Goal: Information Seeking & Learning: Learn about a topic

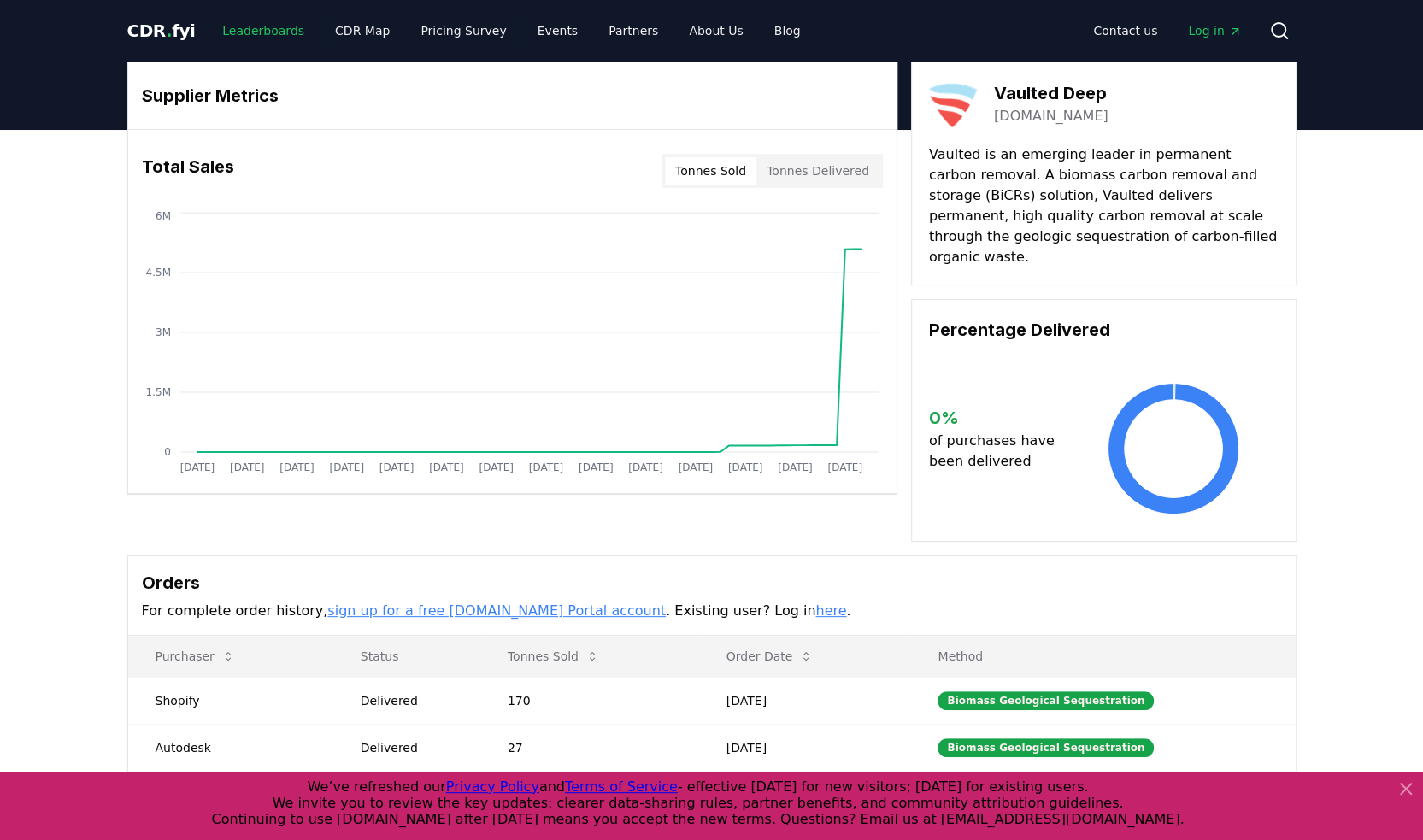
click at [228, 33] on link "Leaderboards" at bounding box center [263, 31] width 110 height 31
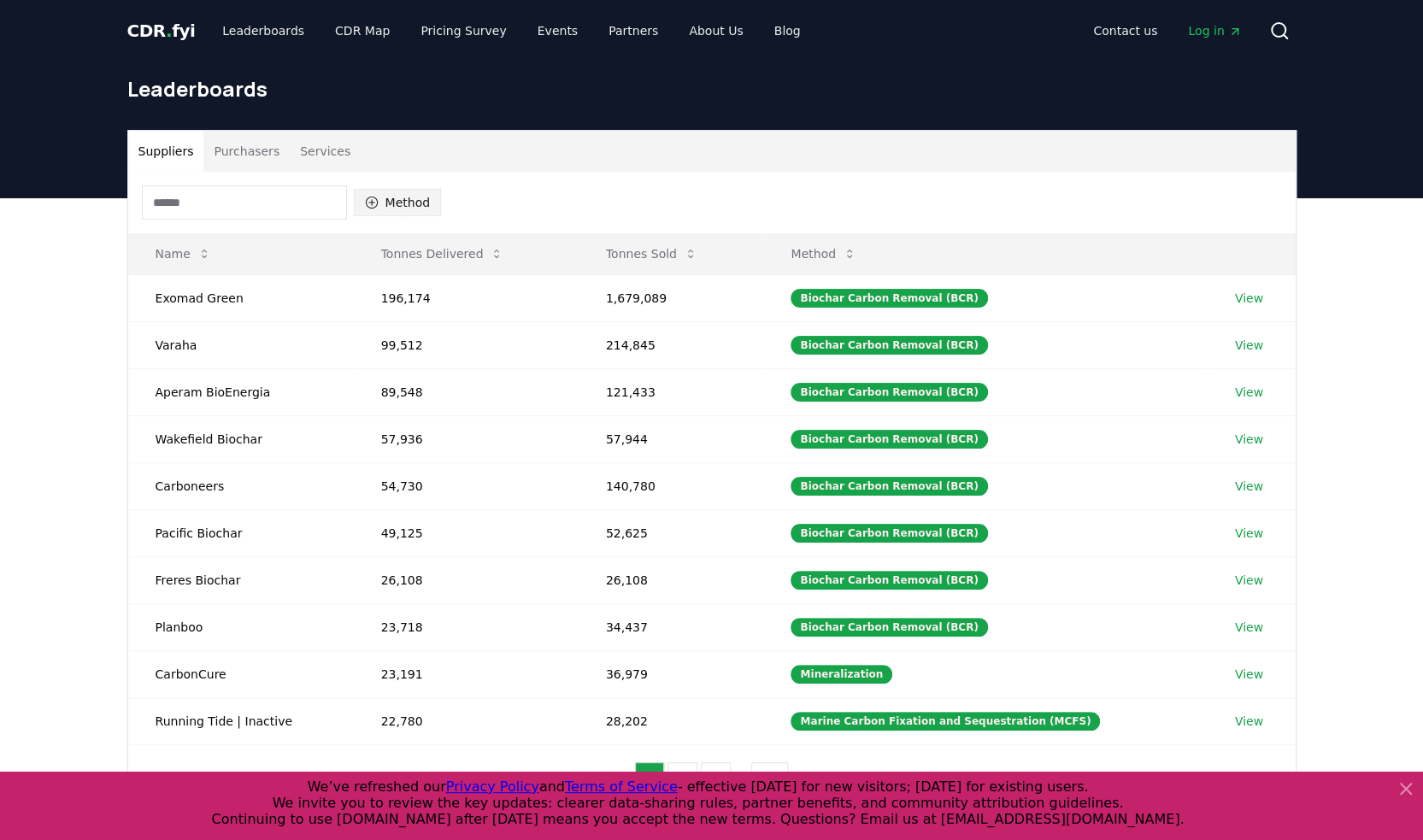
click at [405, 197] on button "Method" at bounding box center [398, 203] width 88 height 27
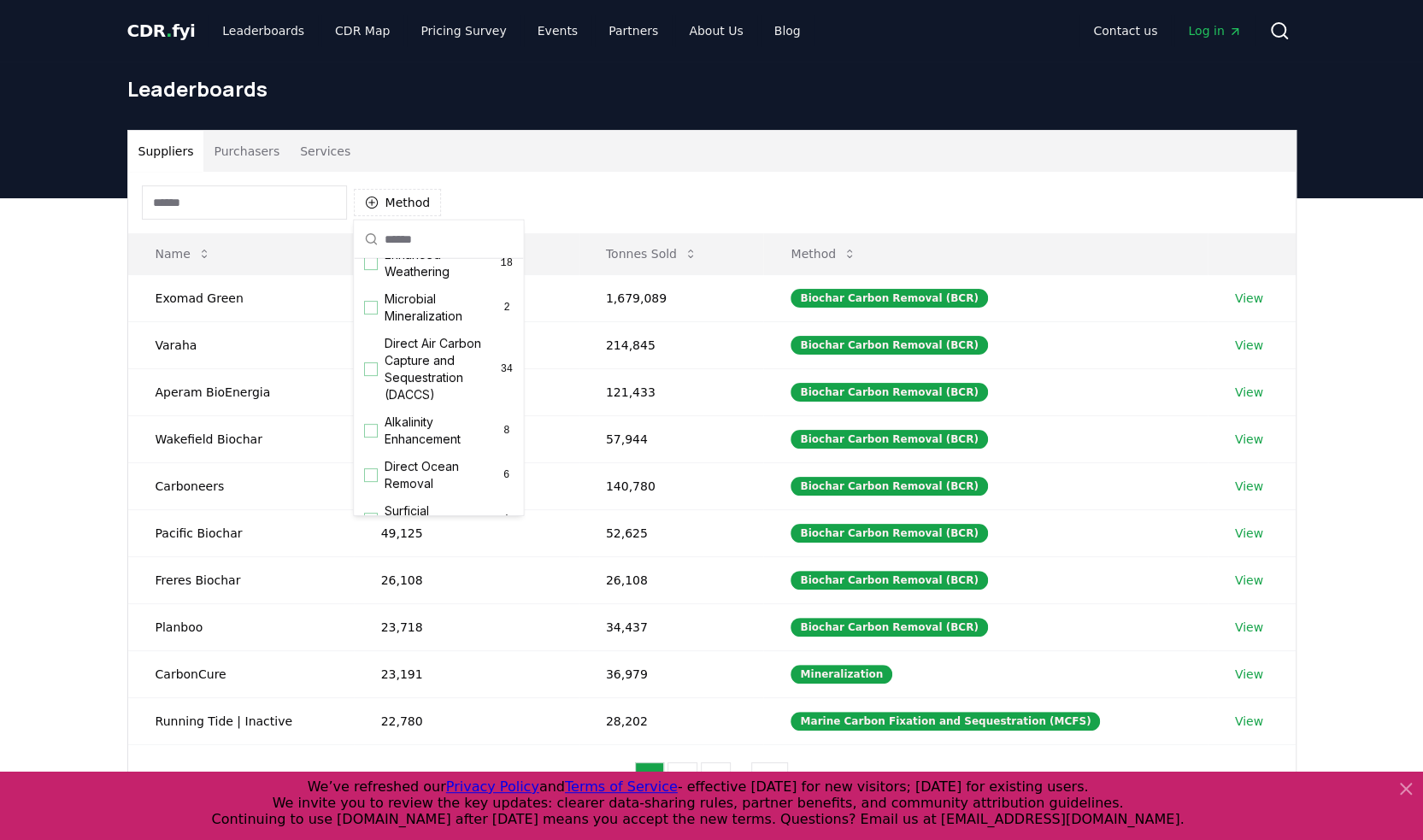
scroll to position [342, 0]
click at [428, 474] on span "Direct Ocean Removal" at bounding box center [442, 473] width 115 height 35
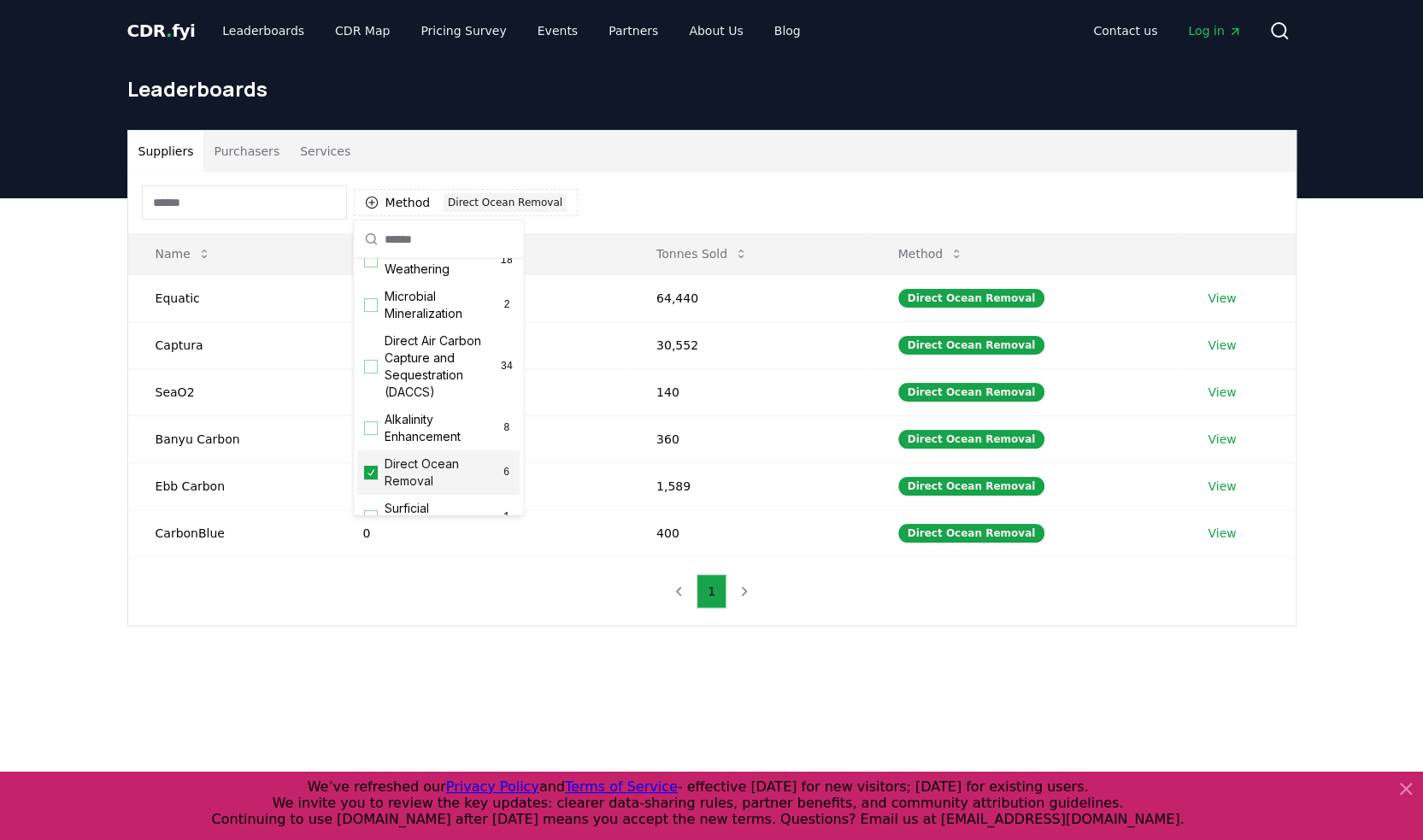
click at [962, 139] on div "Suppliers Purchasers Services" at bounding box center [712, 151] width 1168 height 41
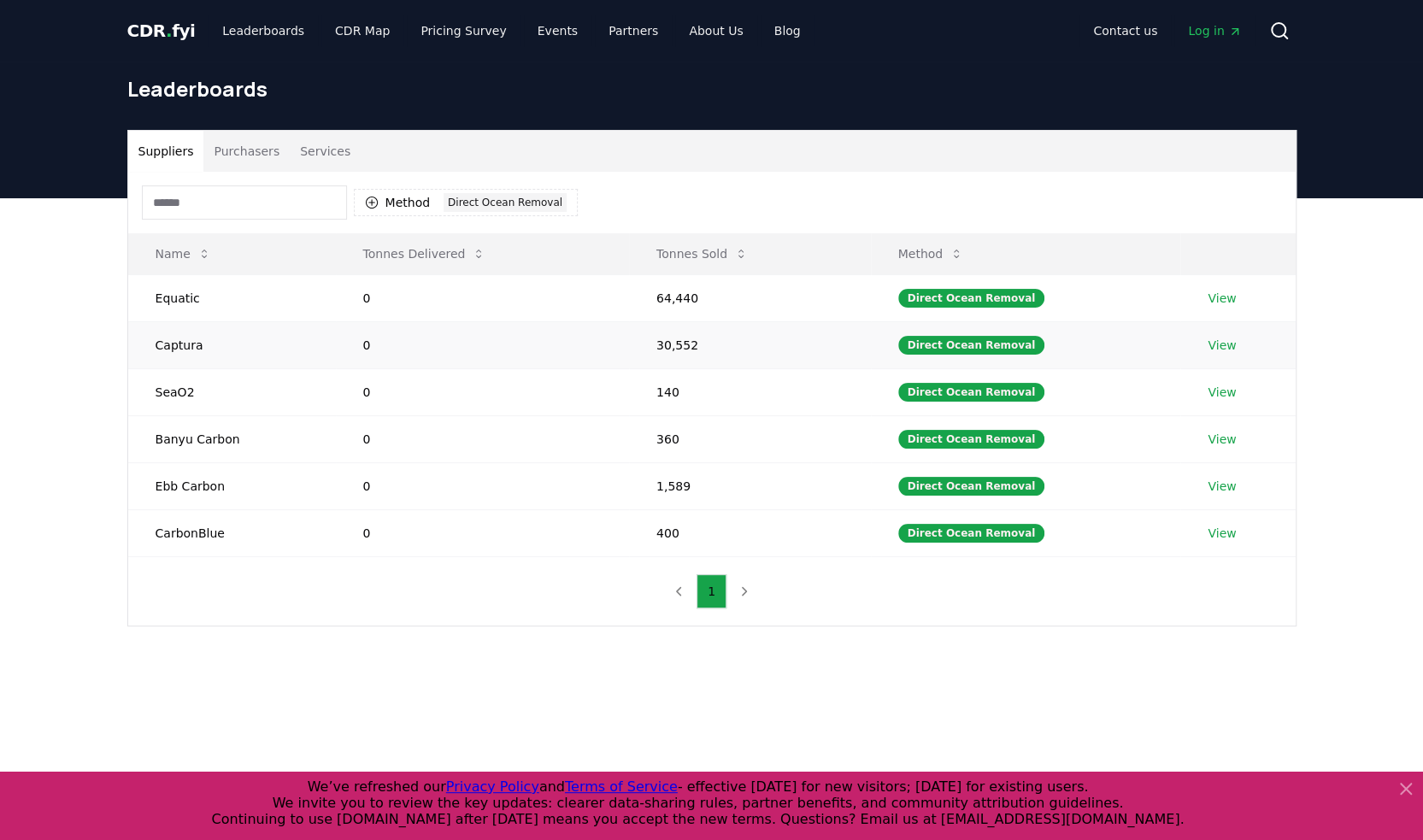
click at [1213, 342] on link "View" at bounding box center [1221, 345] width 28 height 17
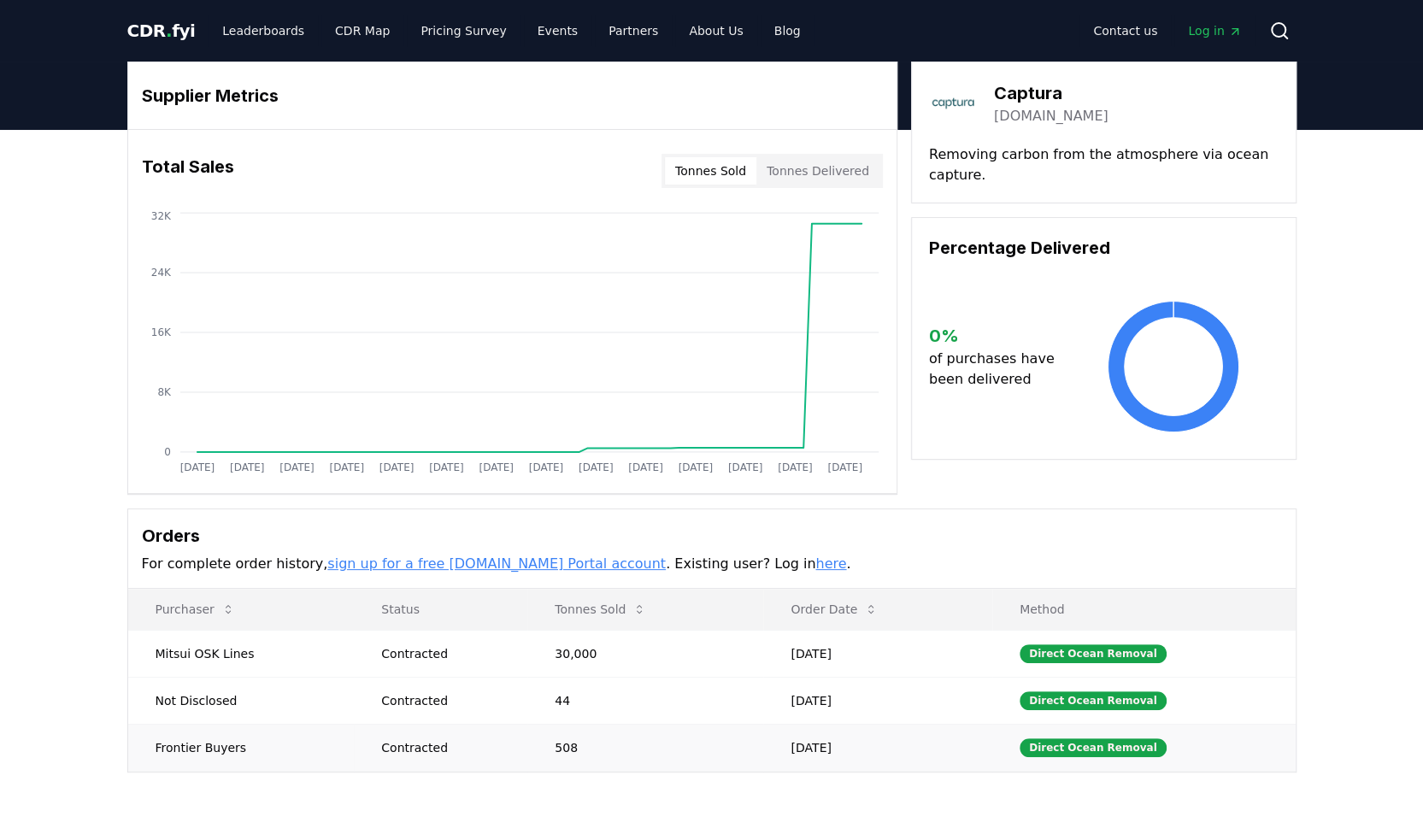
click at [489, 741] on div "Contracted" at bounding box center [448, 748] width 133 height 17
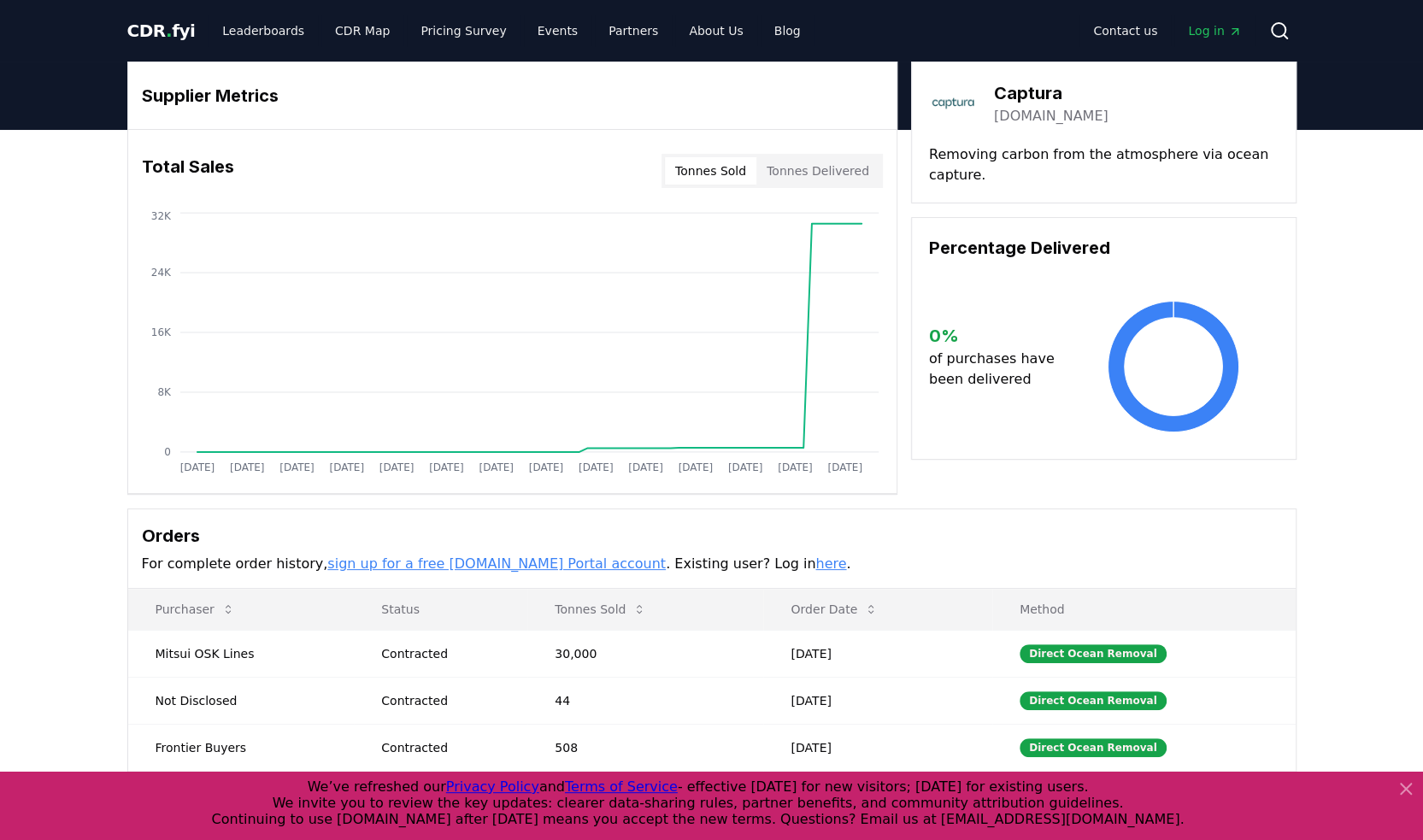
click at [815, 562] on link "here" at bounding box center [831, 563] width 31 height 16
click at [166, 30] on span "CDR . fyi" at bounding box center [161, 30] width 68 height 20
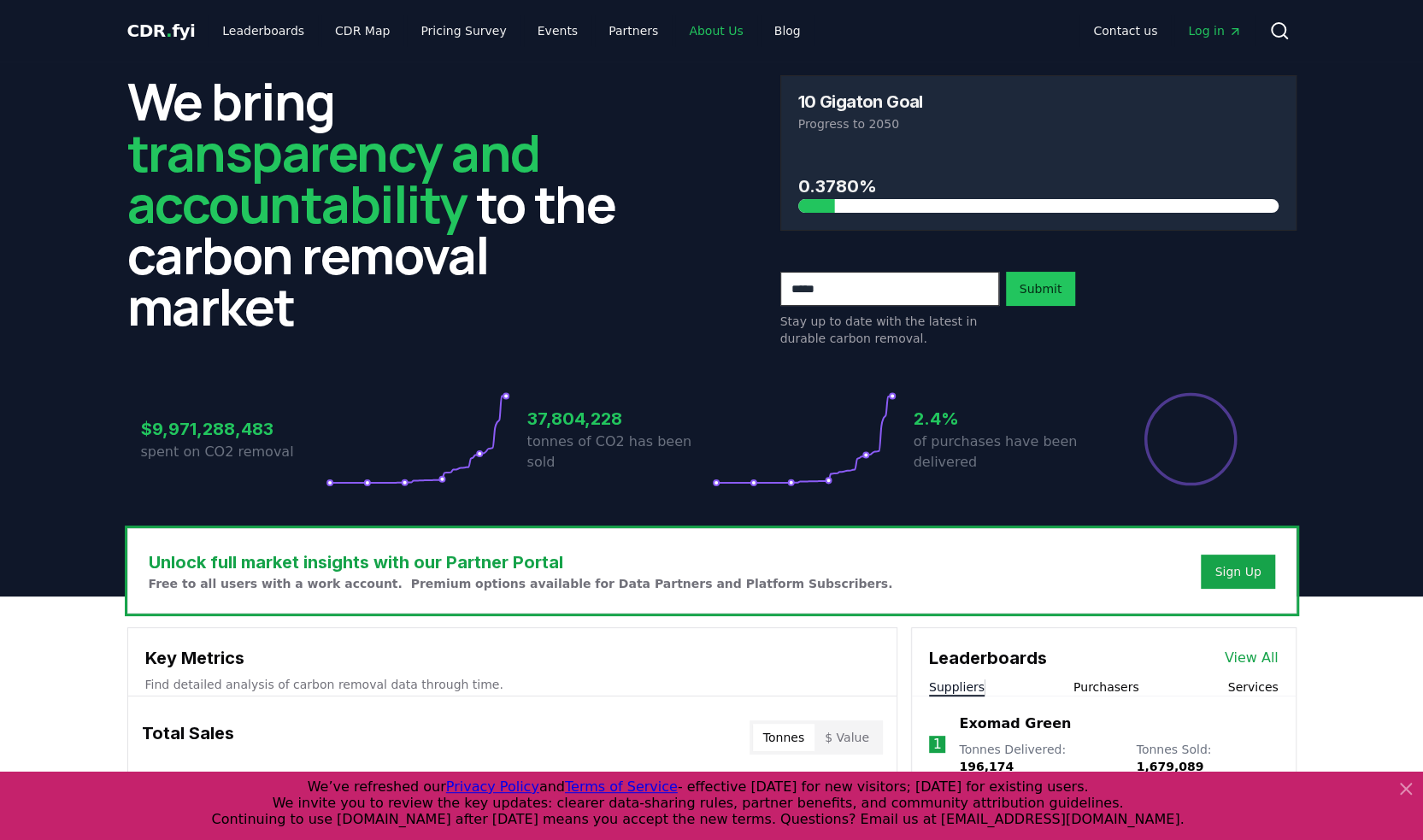
click at [683, 34] on link "About Us" at bounding box center [715, 31] width 81 height 31
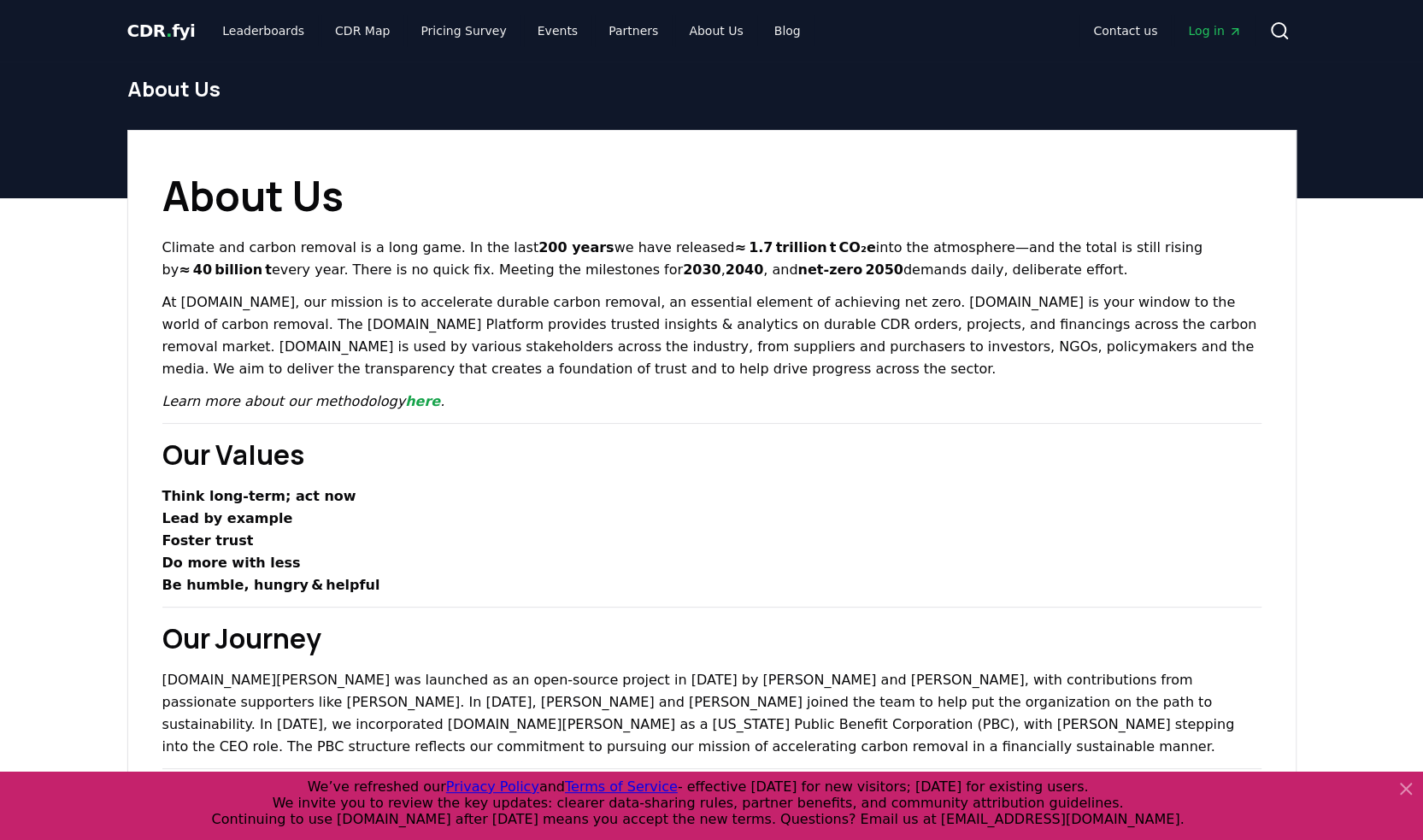
click at [706, 296] on p "At CDR.fyi, our mission is to accelerate durable carbon removal, an essential e…" at bounding box center [712, 335] width 1099 height 88
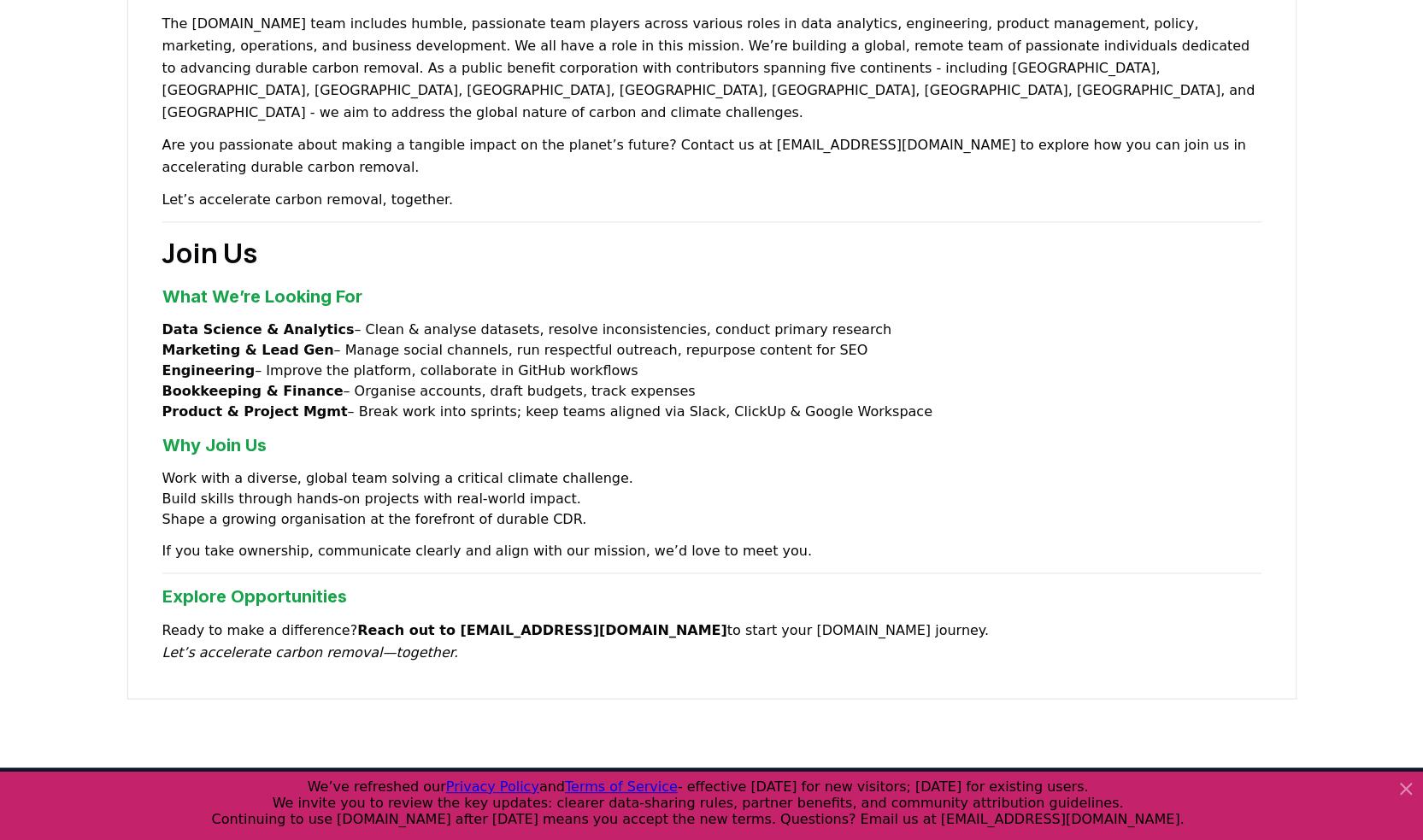
scroll to position [1139, 0]
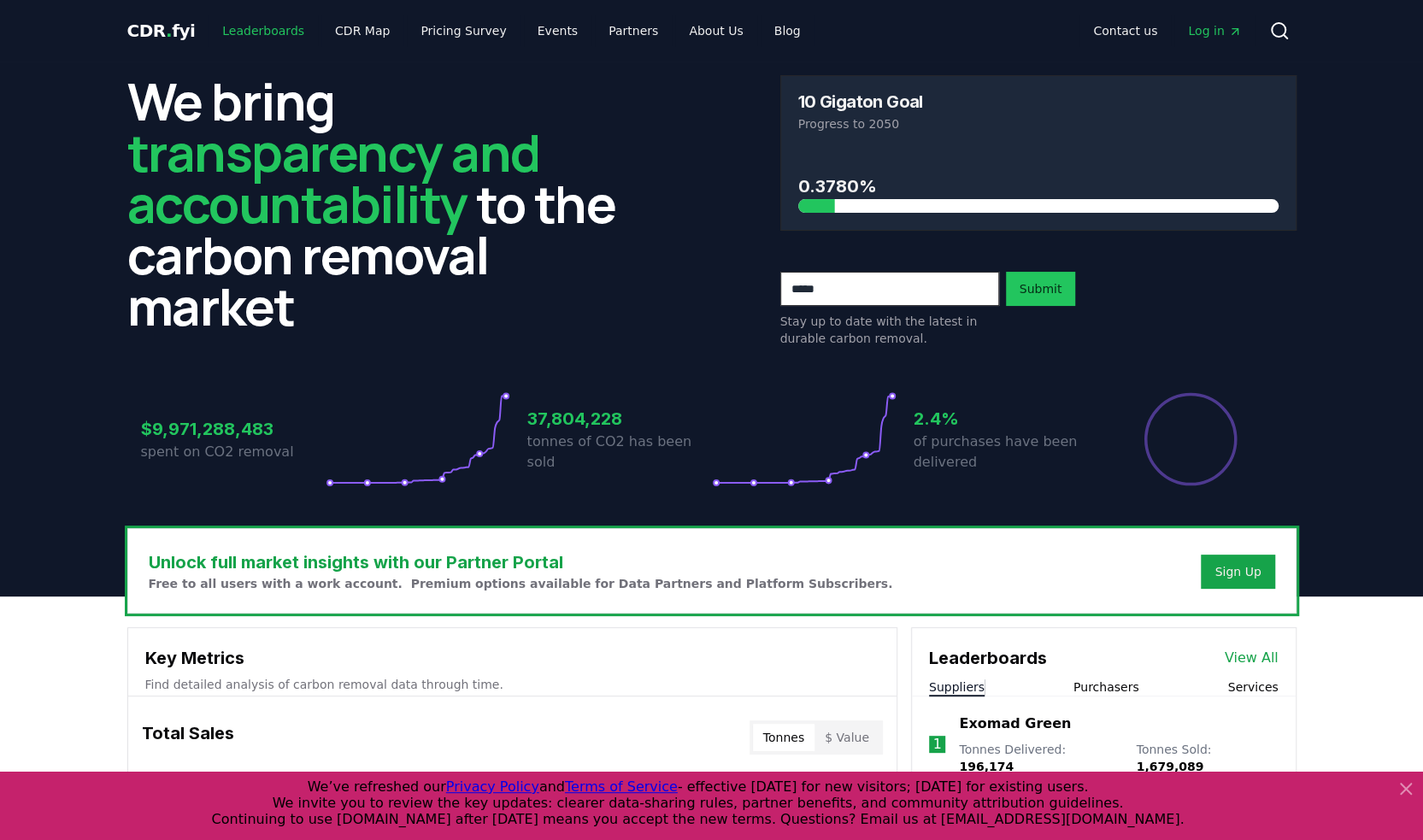
click at [255, 31] on link "Leaderboards" at bounding box center [263, 31] width 110 height 31
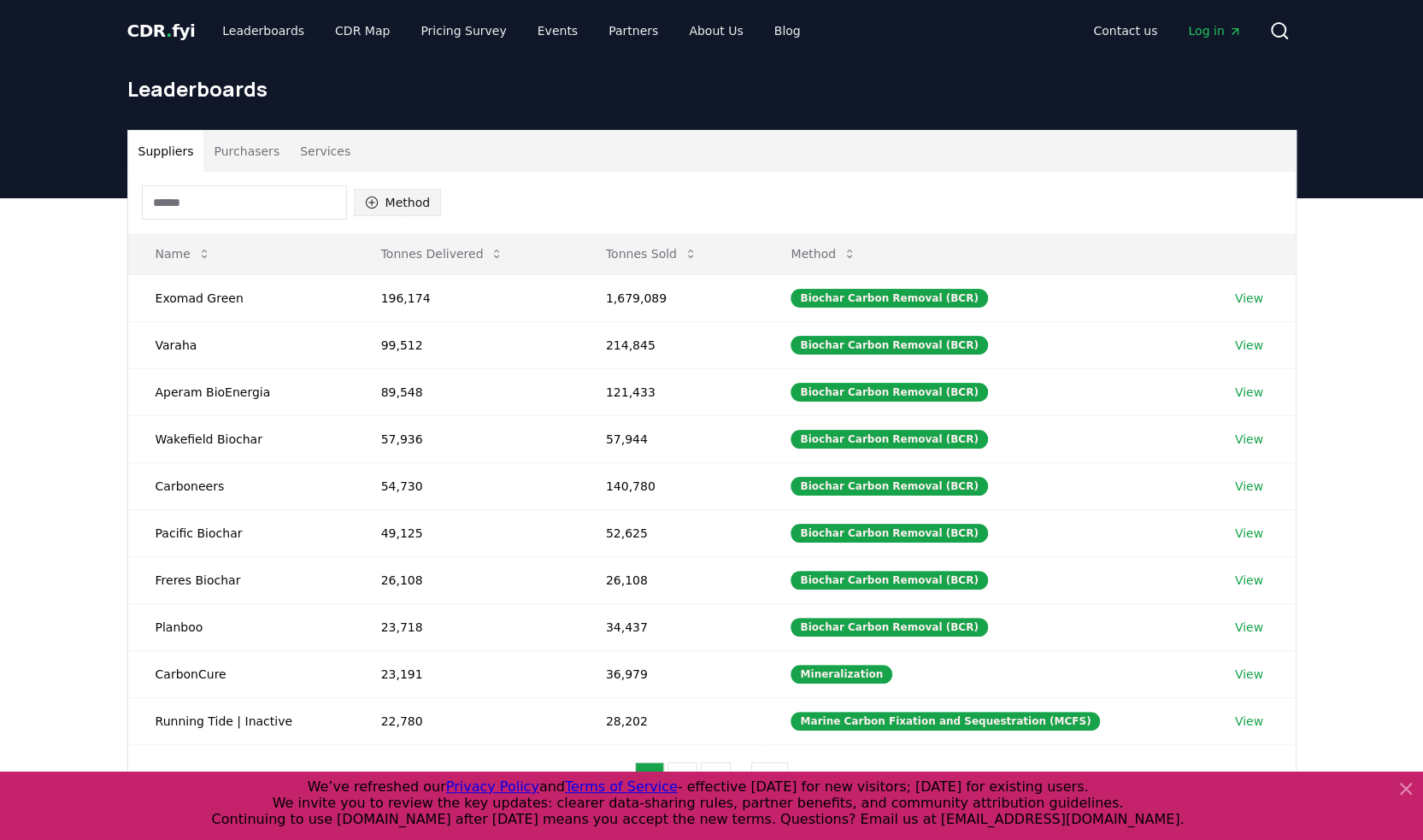
click at [391, 198] on button "Method" at bounding box center [398, 203] width 88 height 27
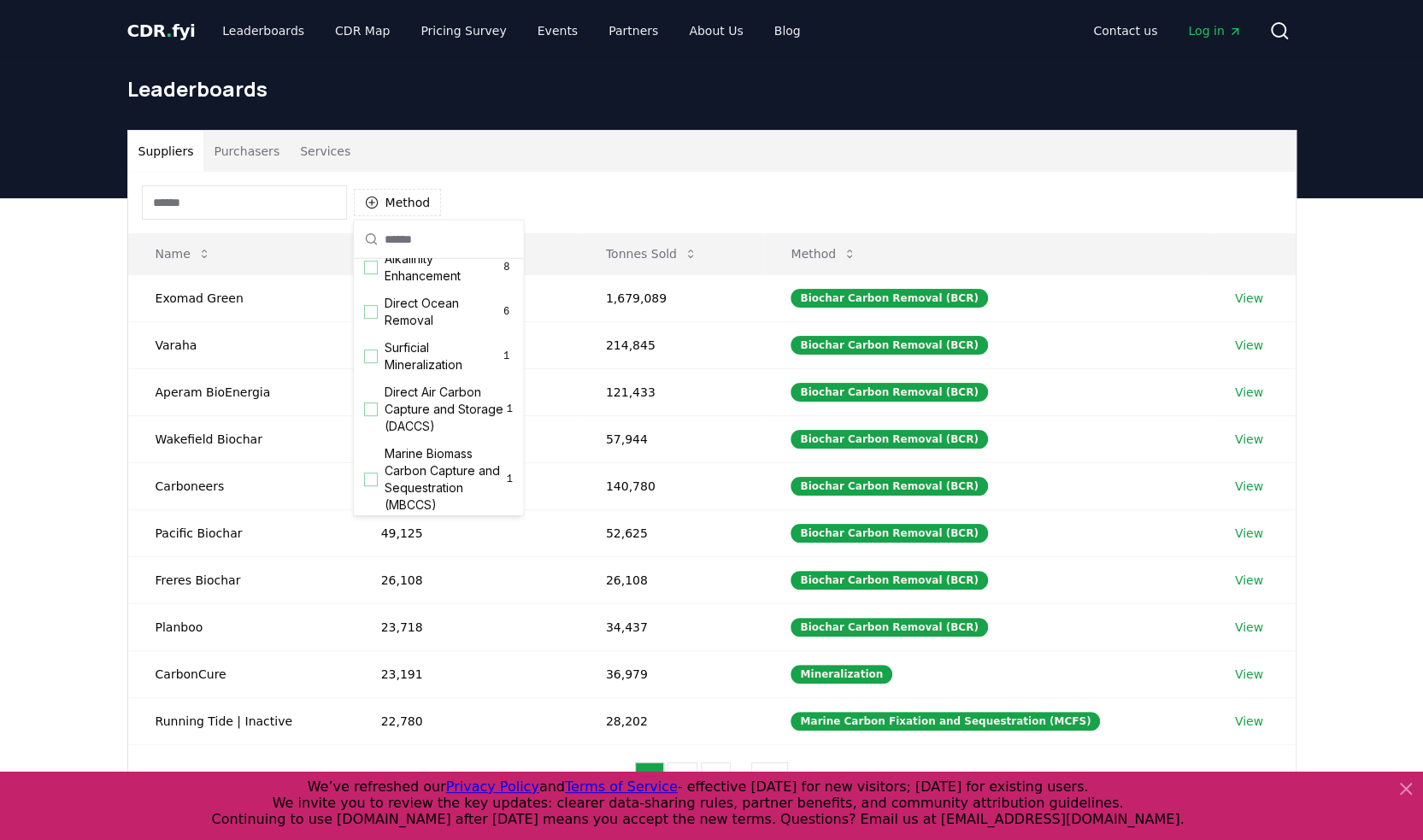
scroll to position [533, 0]
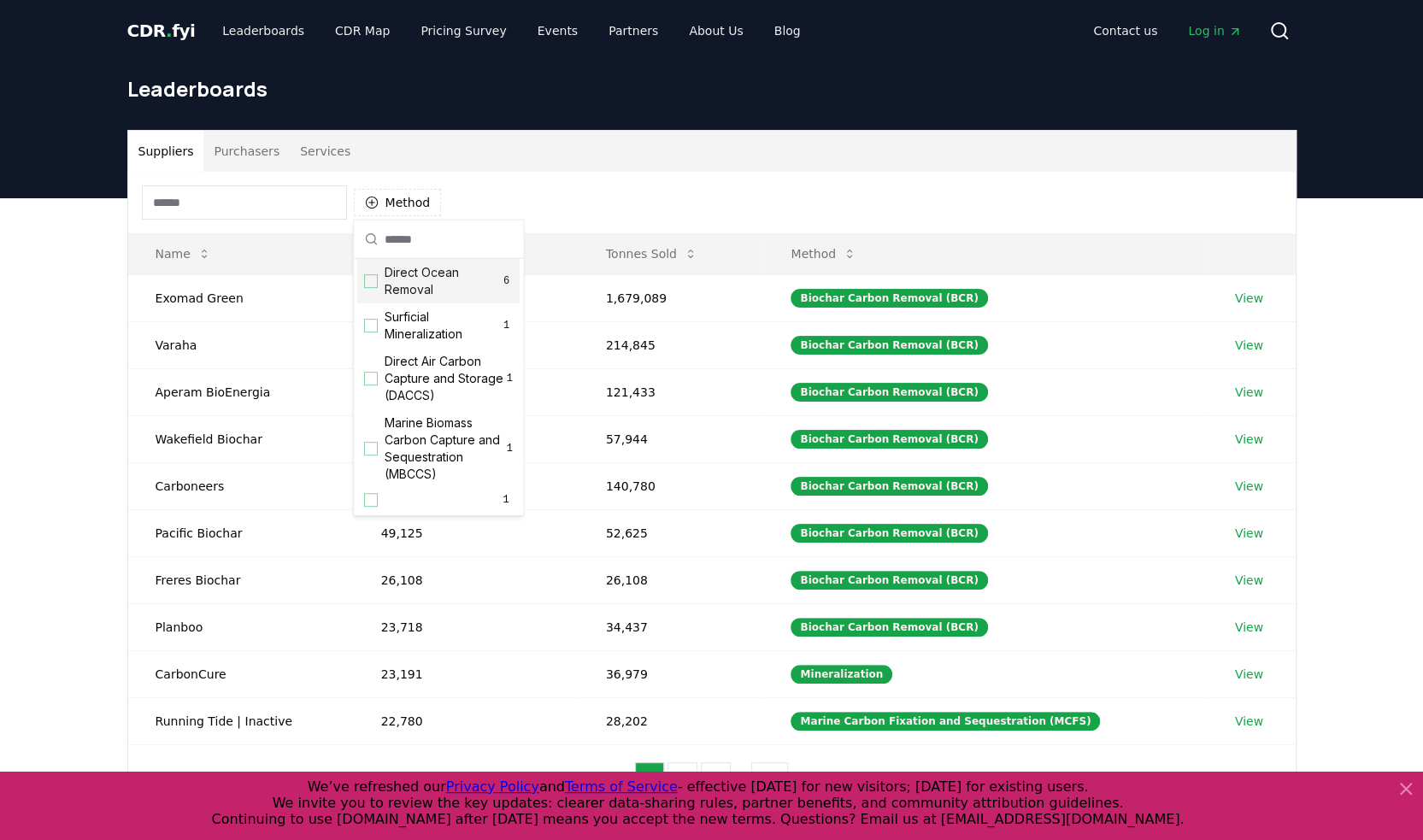
click at [415, 289] on span "Direct Ocean Removal" at bounding box center [442, 282] width 115 height 35
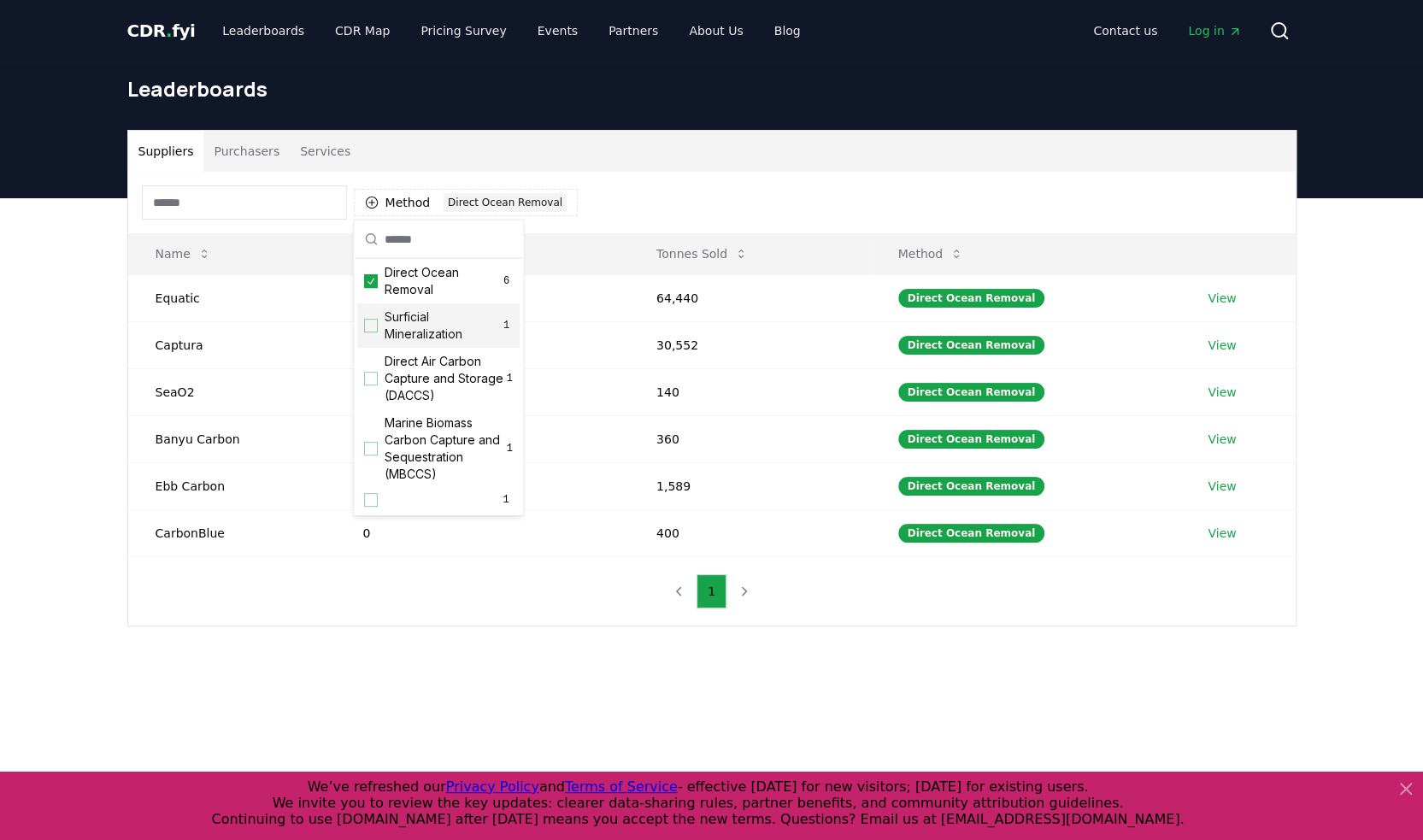
click at [786, 661] on div "Suppliers Purchasers Services Method 1 Direct Ocean Removal Name Tonnes Deliver…" at bounding box center [712, 446] width 1423 height 497
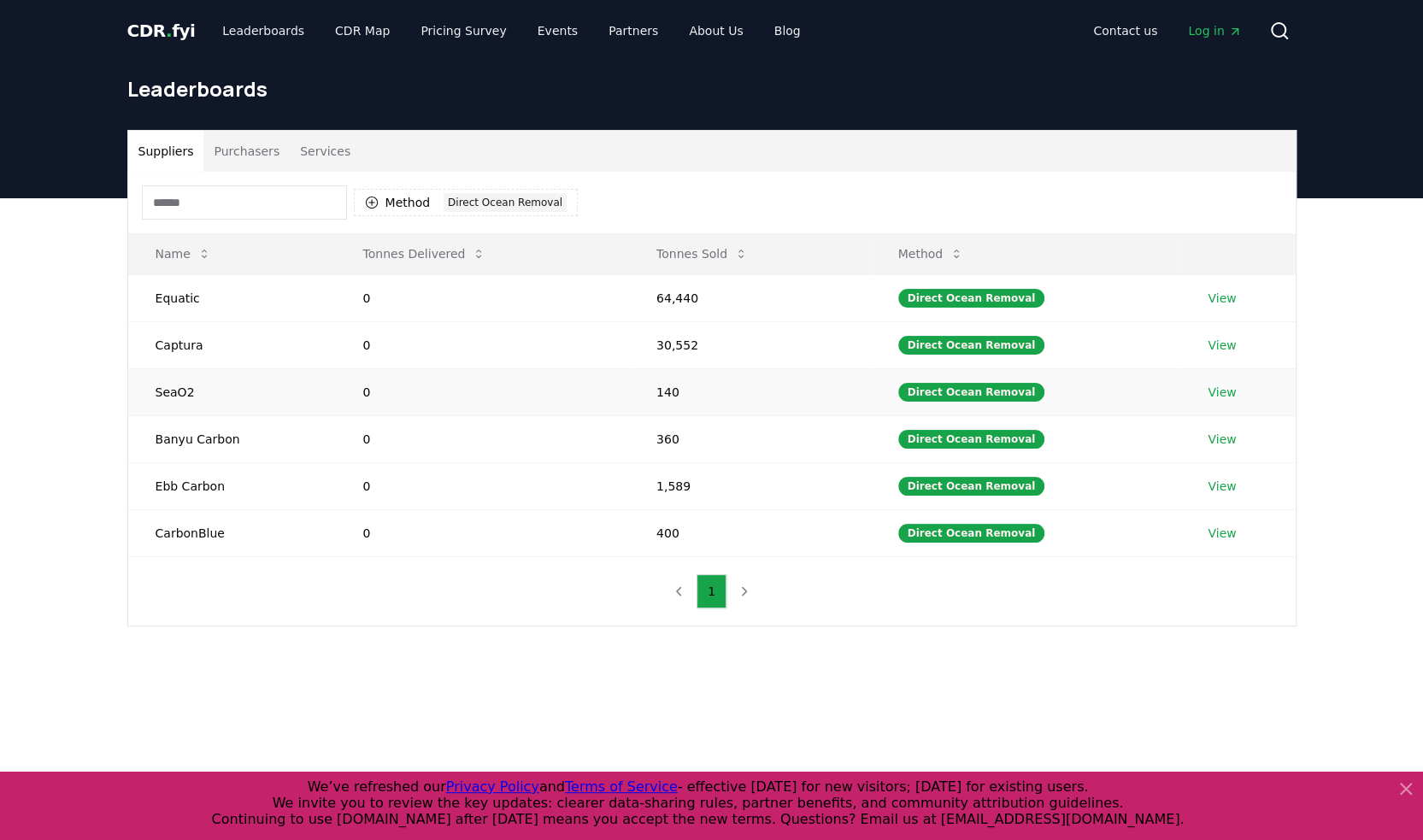
click at [668, 391] on td "140" at bounding box center [750, 391] width 242 height 47
click at [1211, 393] on link "View" at bounding box center [1221, 392] width 28 height 17
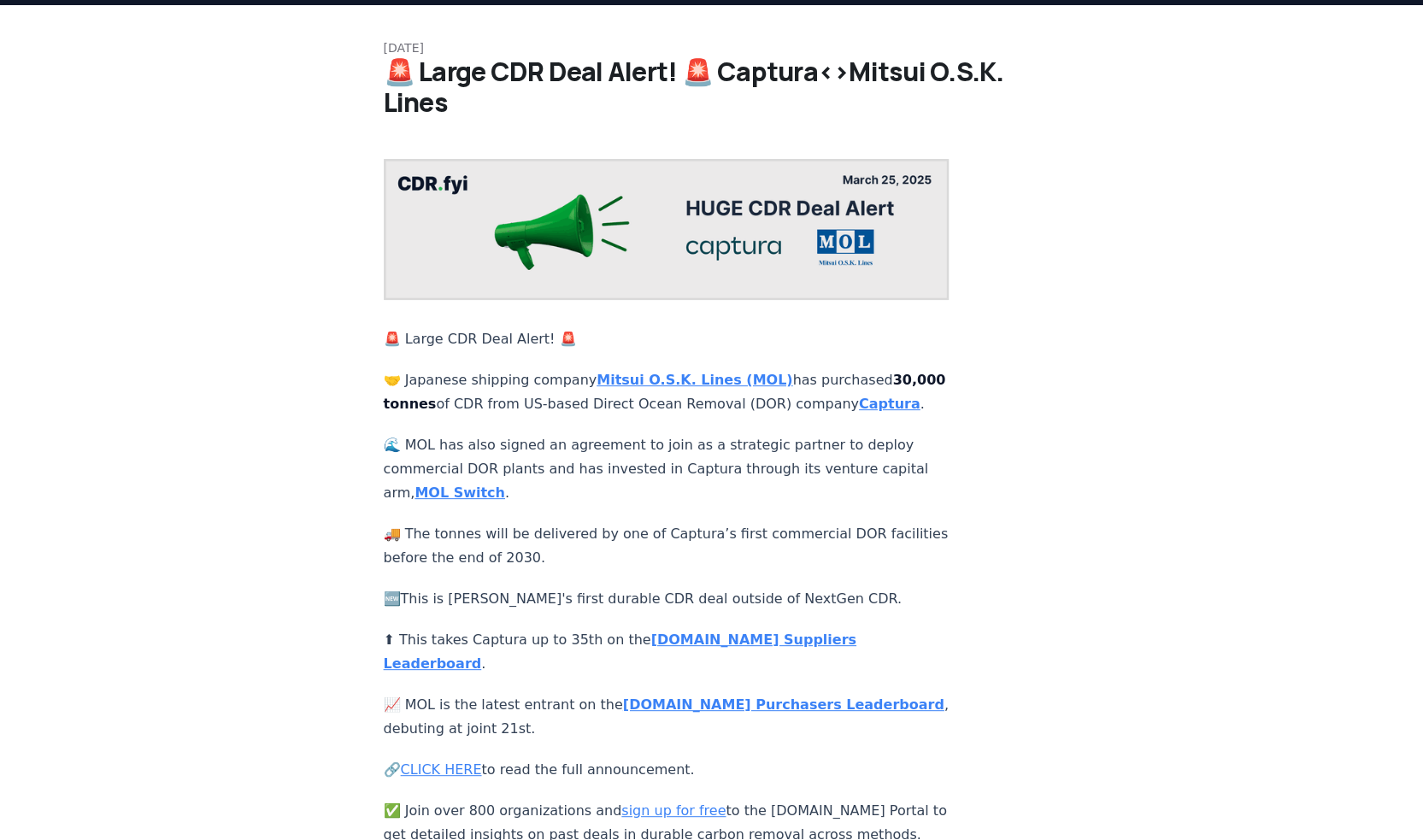
scroll to position [342, 0]
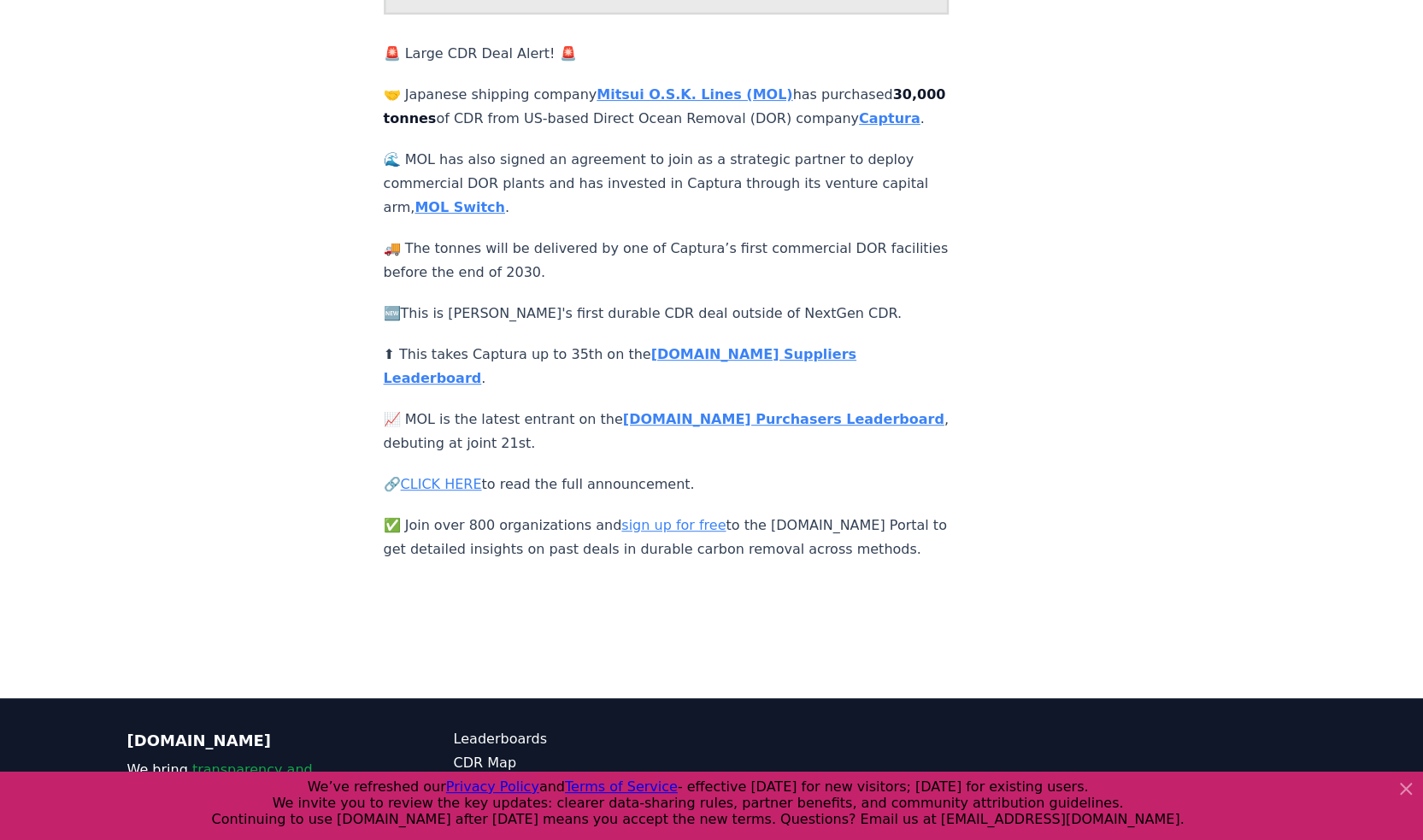
click at [453, 476] on link "CLICK HERE" at bounding box center [441, 483] width 81 height 16
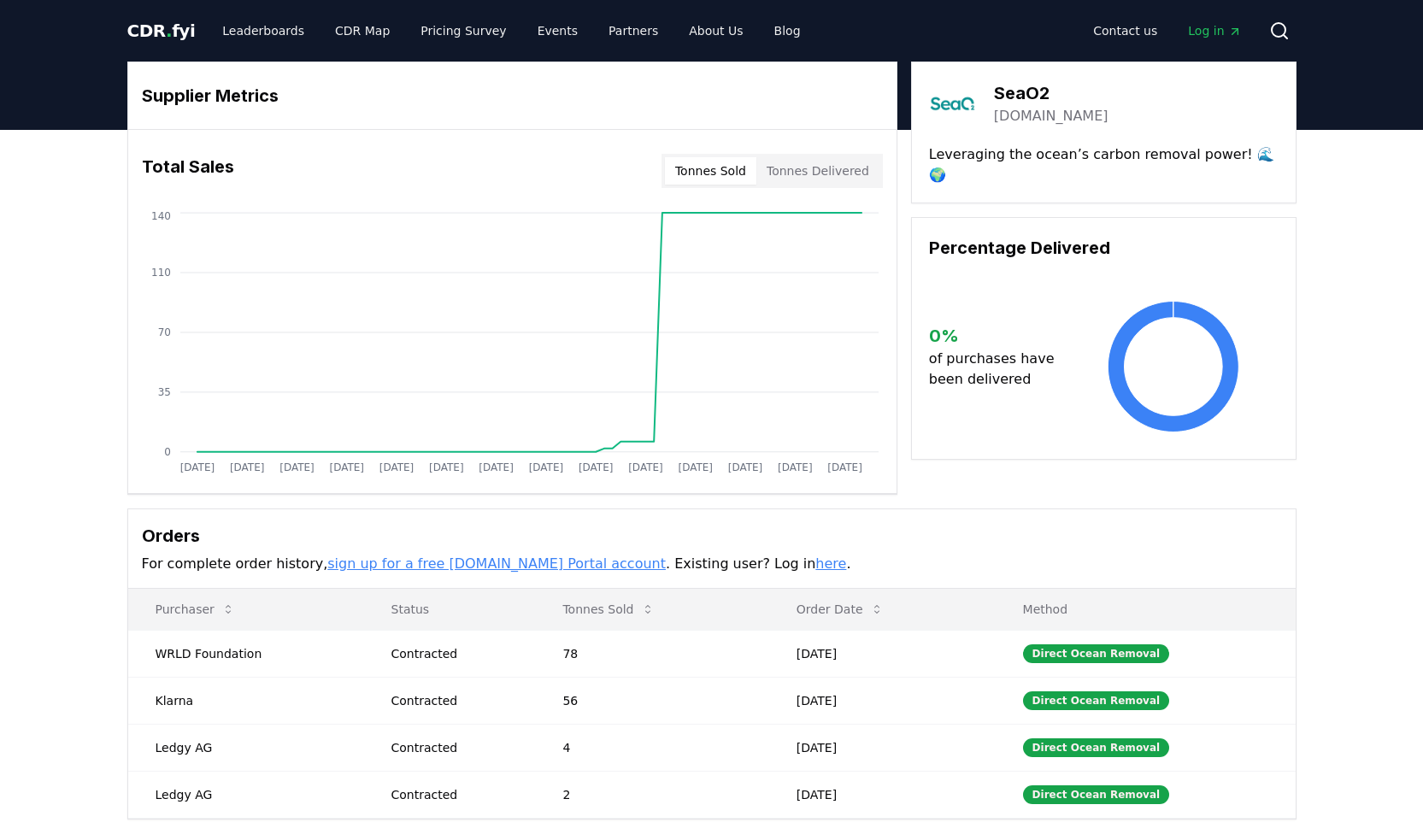
scroll to position [113, 0]
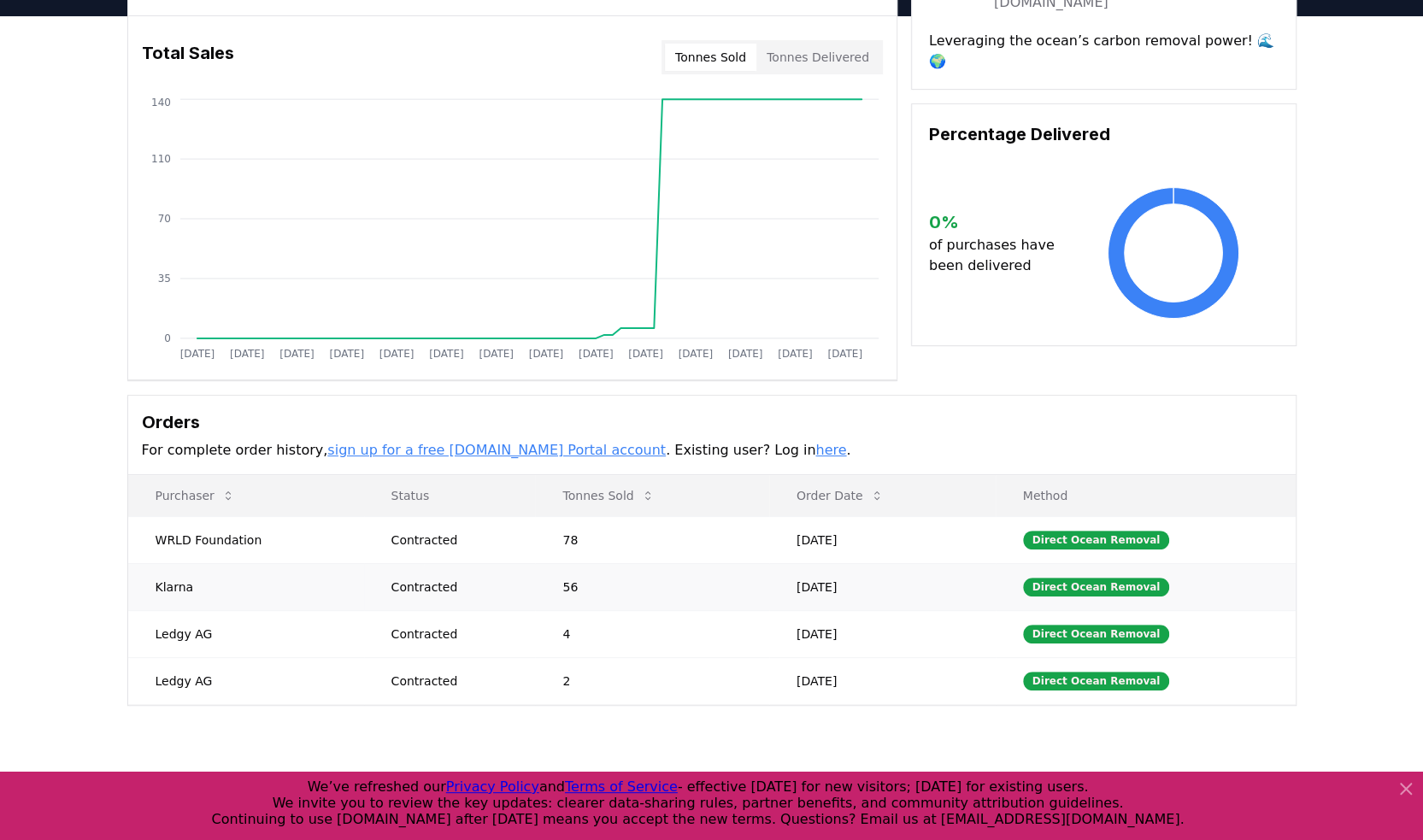
click at [176, 586] on td "Klarna" at bounding box center [245, 586] width 236 height 47
drag, startPoint x: 158, startPoint y: 584, endPoint x: 184, endPoint y: 582, distance: 26.1
click at [184, 582] on td "Klarna" at bounding box center [245, 586] width 236 height 47
drag, startPoint x: 184, startPoint y: 582, endPoint x: 158, endPoint y: 584, distance: 26.1
click at [158, 584] on td "Klarna" at bounding box center [245, 586] width 236 height 47
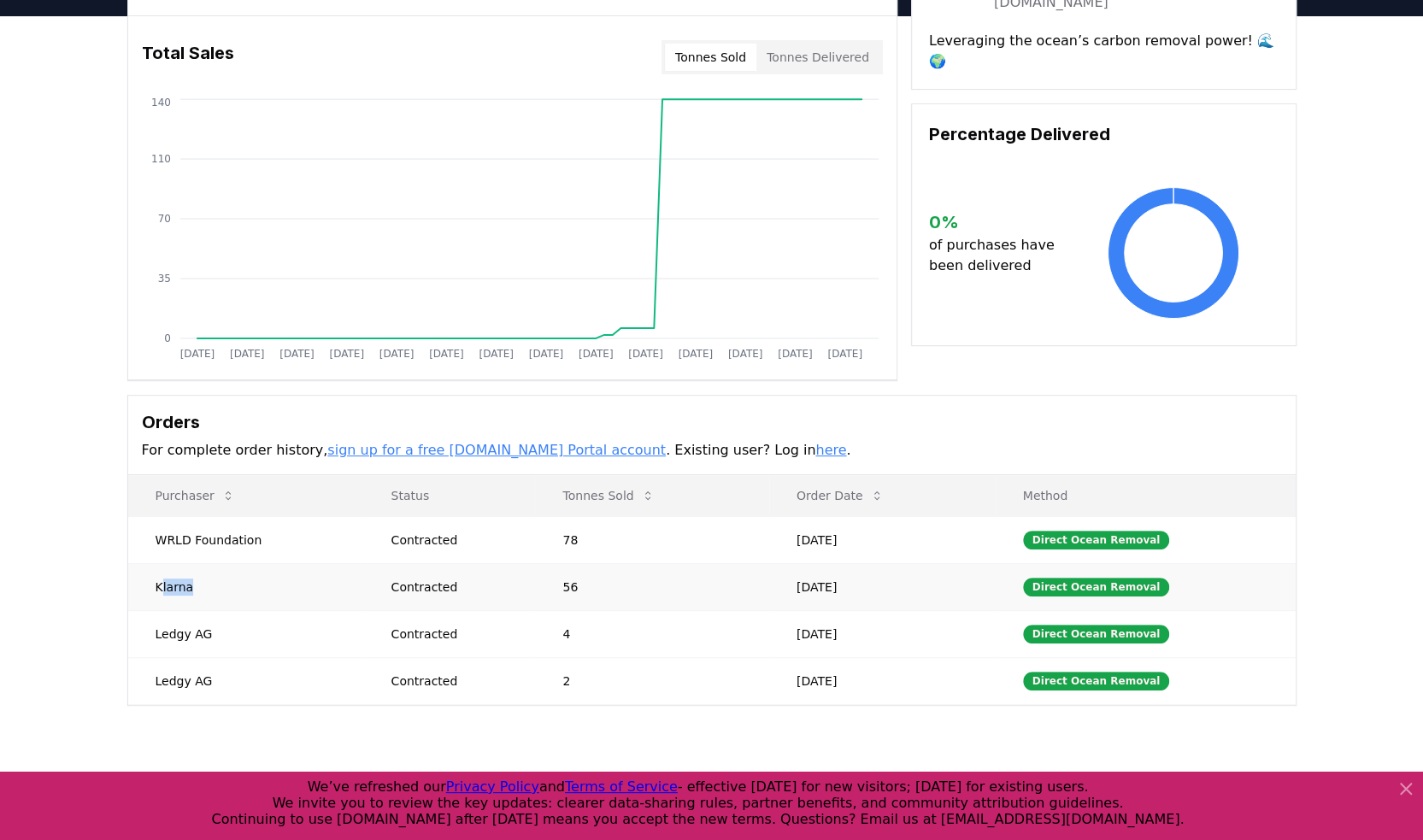
drag, startPoint x: 161, startPoint y: 582, endPoint x: 197, endPoint y: 587, distance: 36.3
click at [197, 587] on td "Klarna" at bounding box center [245, 586] width 236 height 47
drag, startPoint x: 197, startPoint y: 587, endPoint x: 260, endPoint y: 597, distance: 63.8
click at [260, 597] on td "Klarna" at bounding box center [245, 586] width 236 height 47
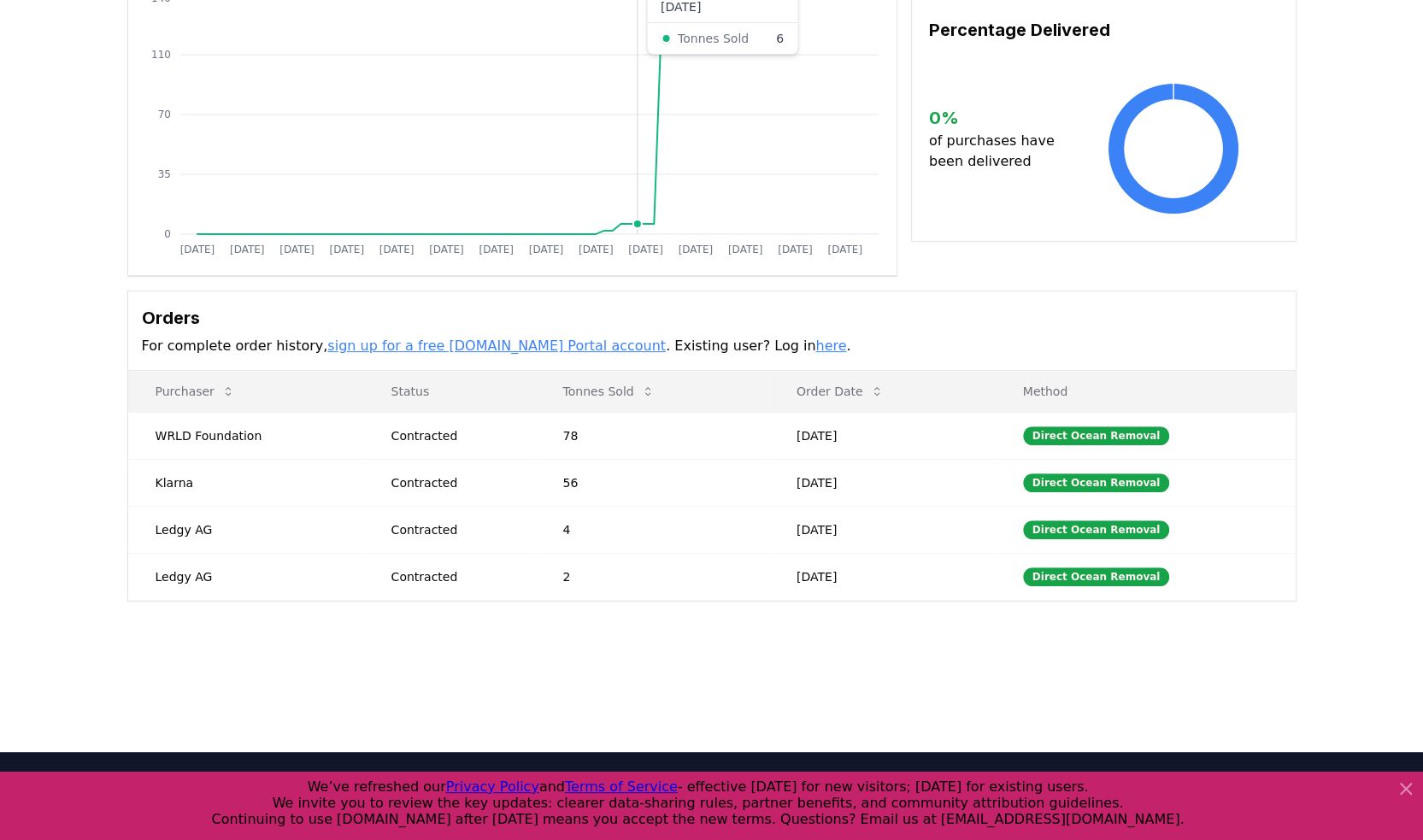
scroll to position [228, 0]
